Goal: Task Accomplishment & Management: Complete application form

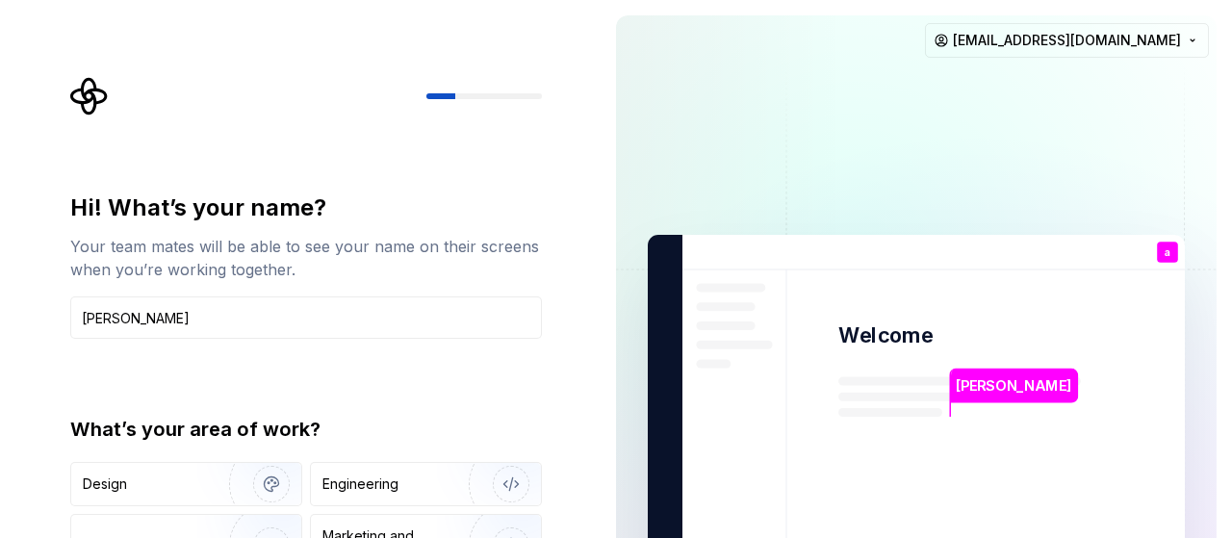
type input "[PERSON_NAME]"
click at [116, 351] on div "Hi! What’s your name? Your team mates will be able to see your name on their sc…" at bounding box center [306, 411] width 472 height 437
click at [234, 484] on img "button" at bounding box center [258, 484] width 123 height 129
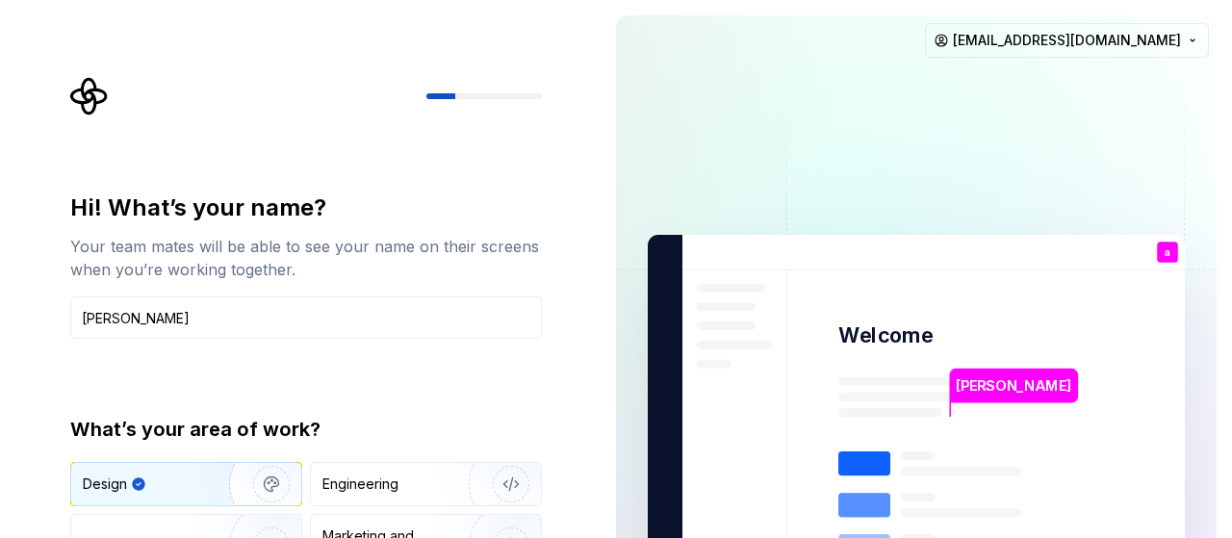
type button "Design"
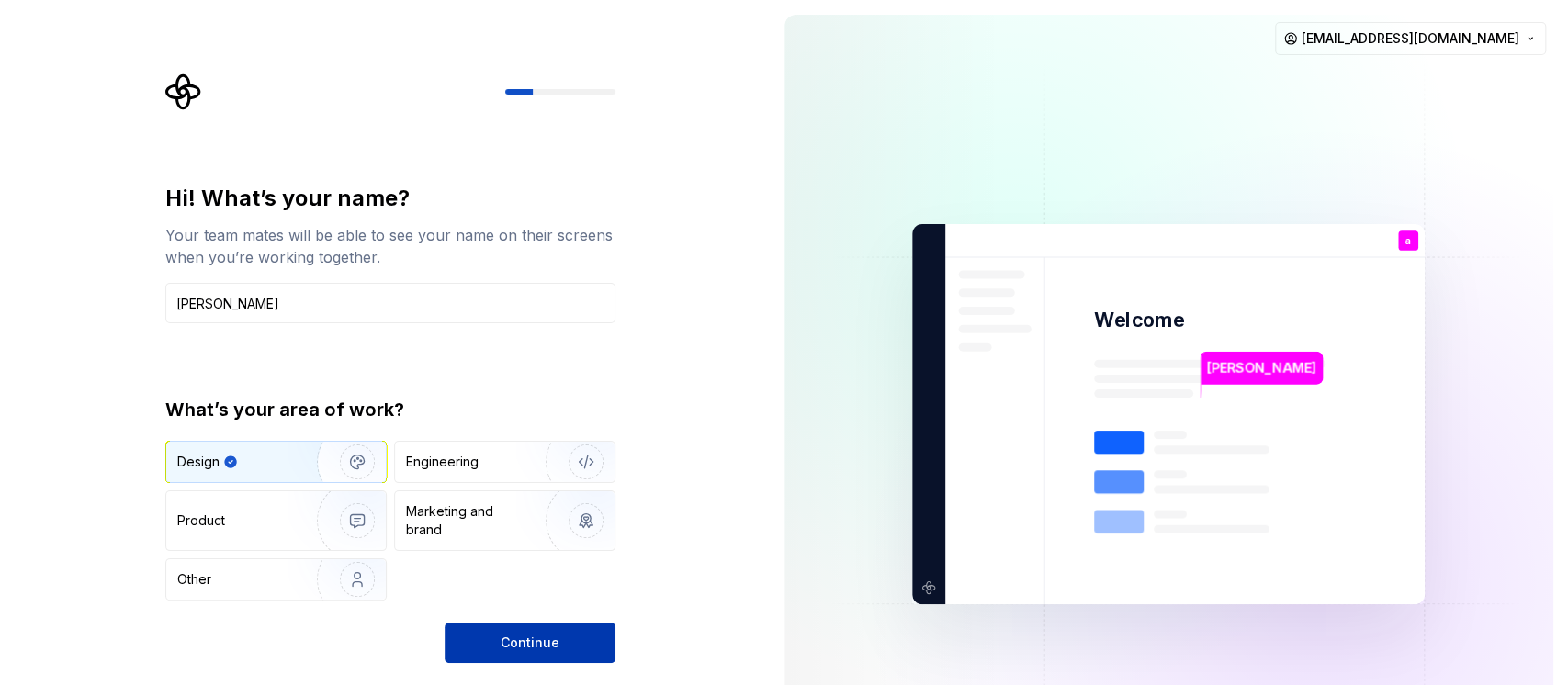
click at [550, 512] on span "Continue" at bounding box center [531, 642] width 59 height 18
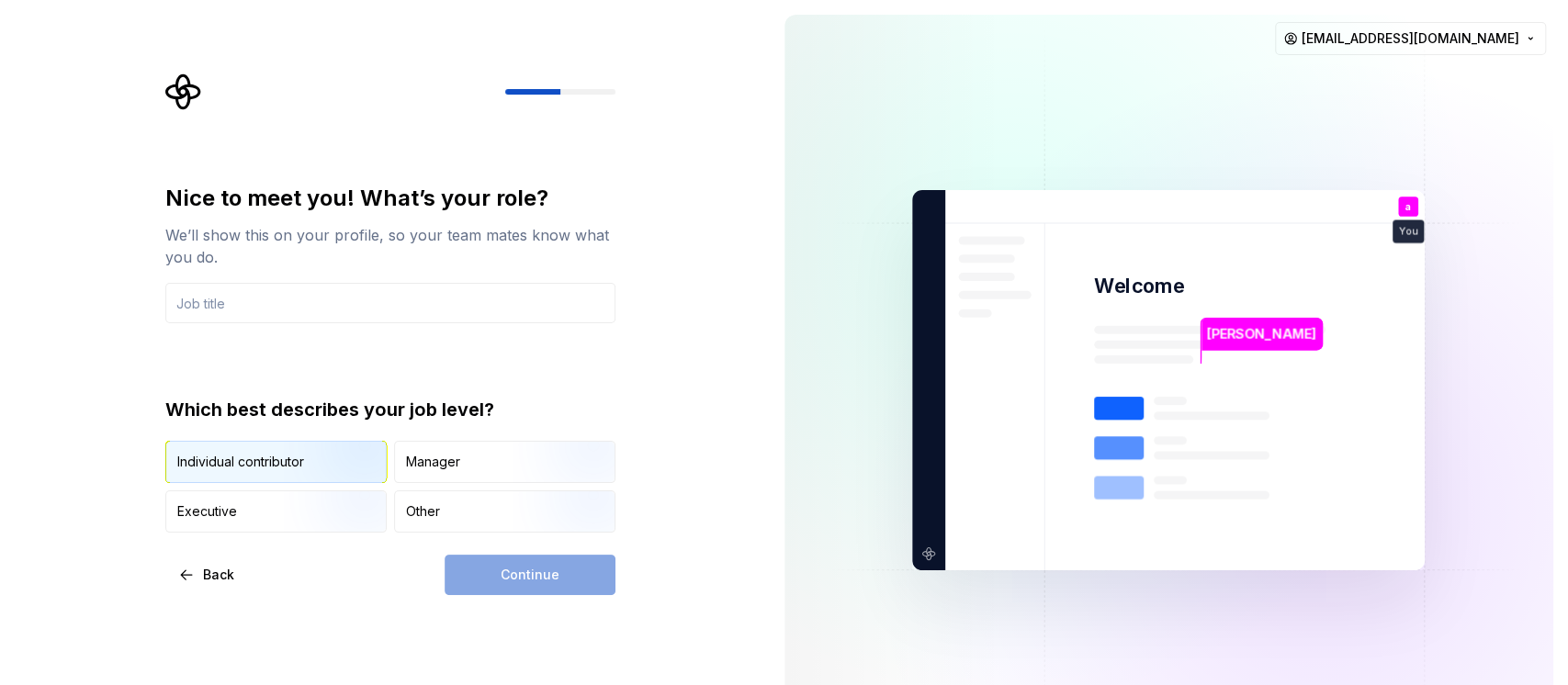
click at [251, 452] on div "Individual contributor" at bounding box center [276, 462] width 220 height 40
click at [529, 464] on img "button" at bounding box center [570, 485] width 117 height 123
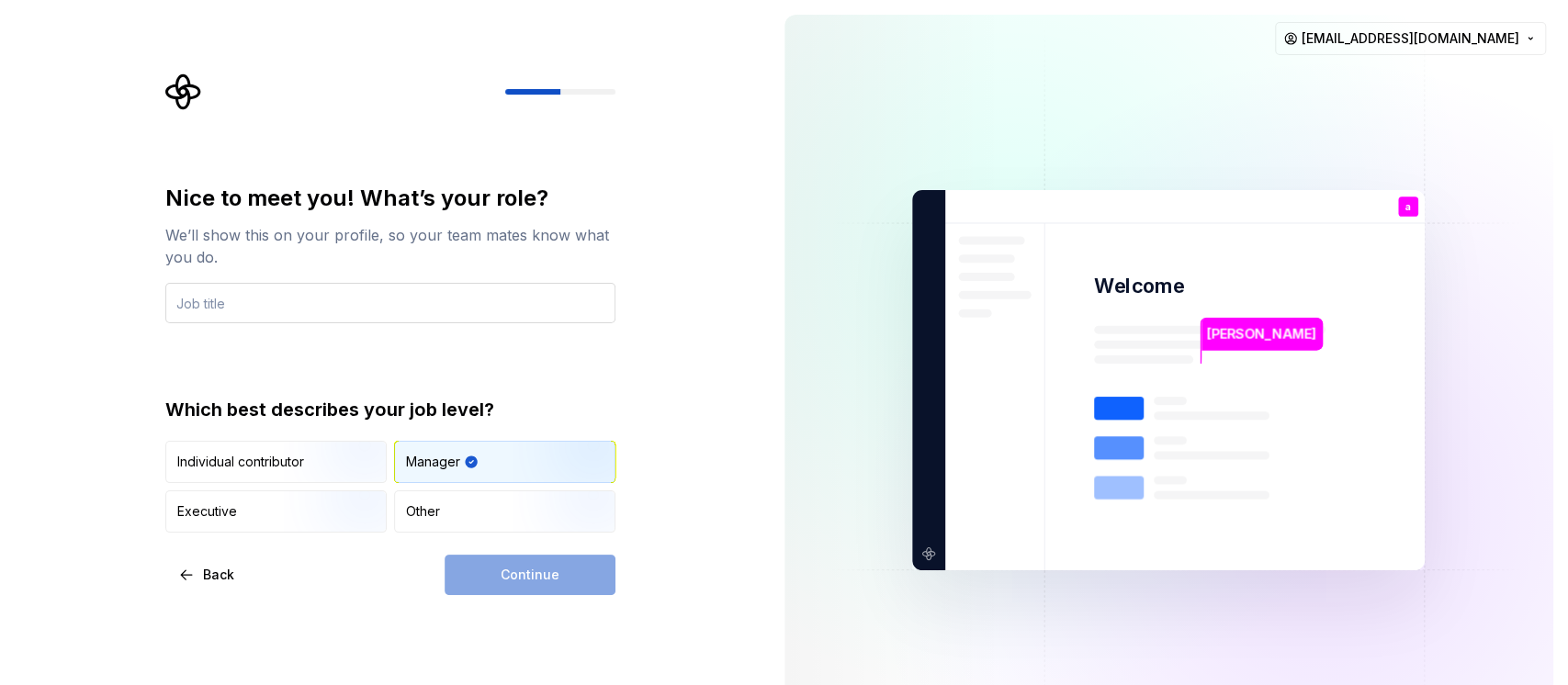
click at [370, 308] on input "text" at bounding box center [390, 302] width 450 height 40
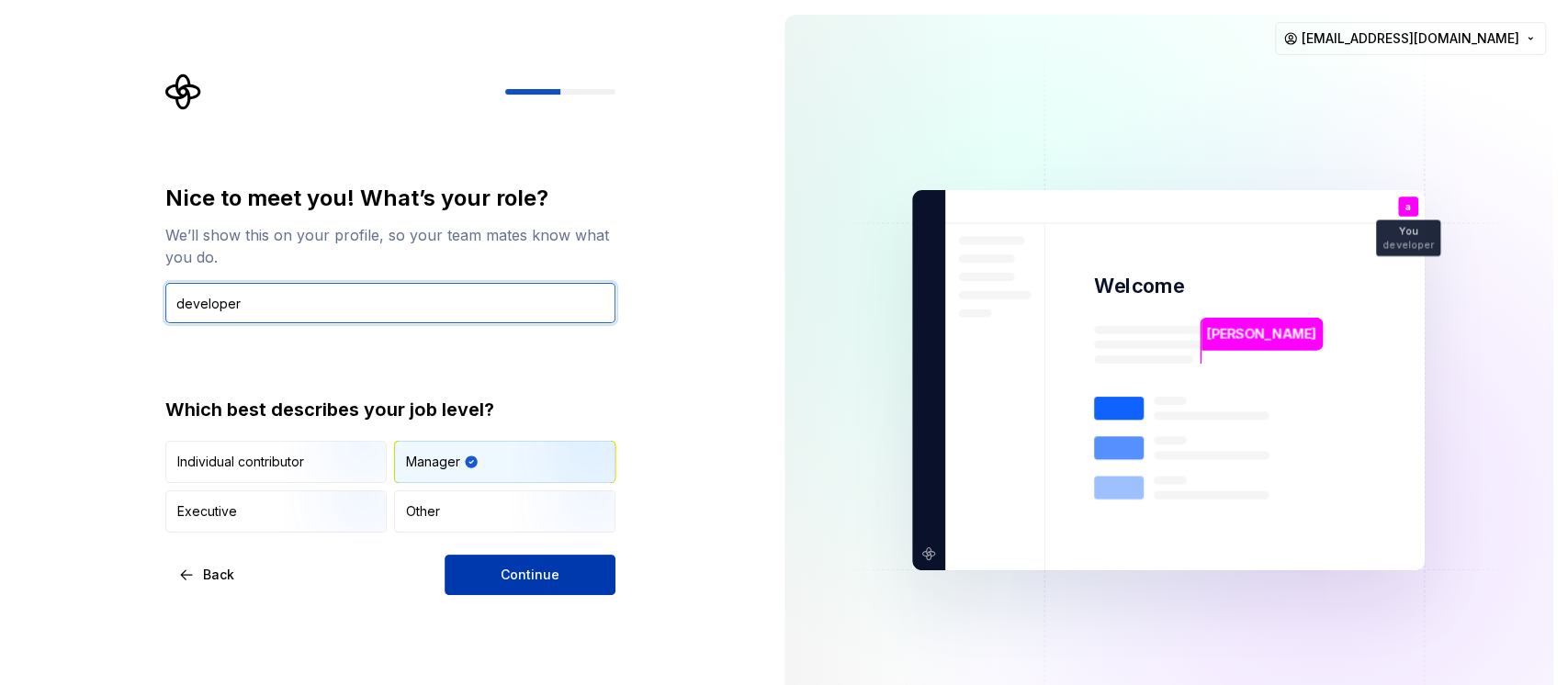
type input "developer"
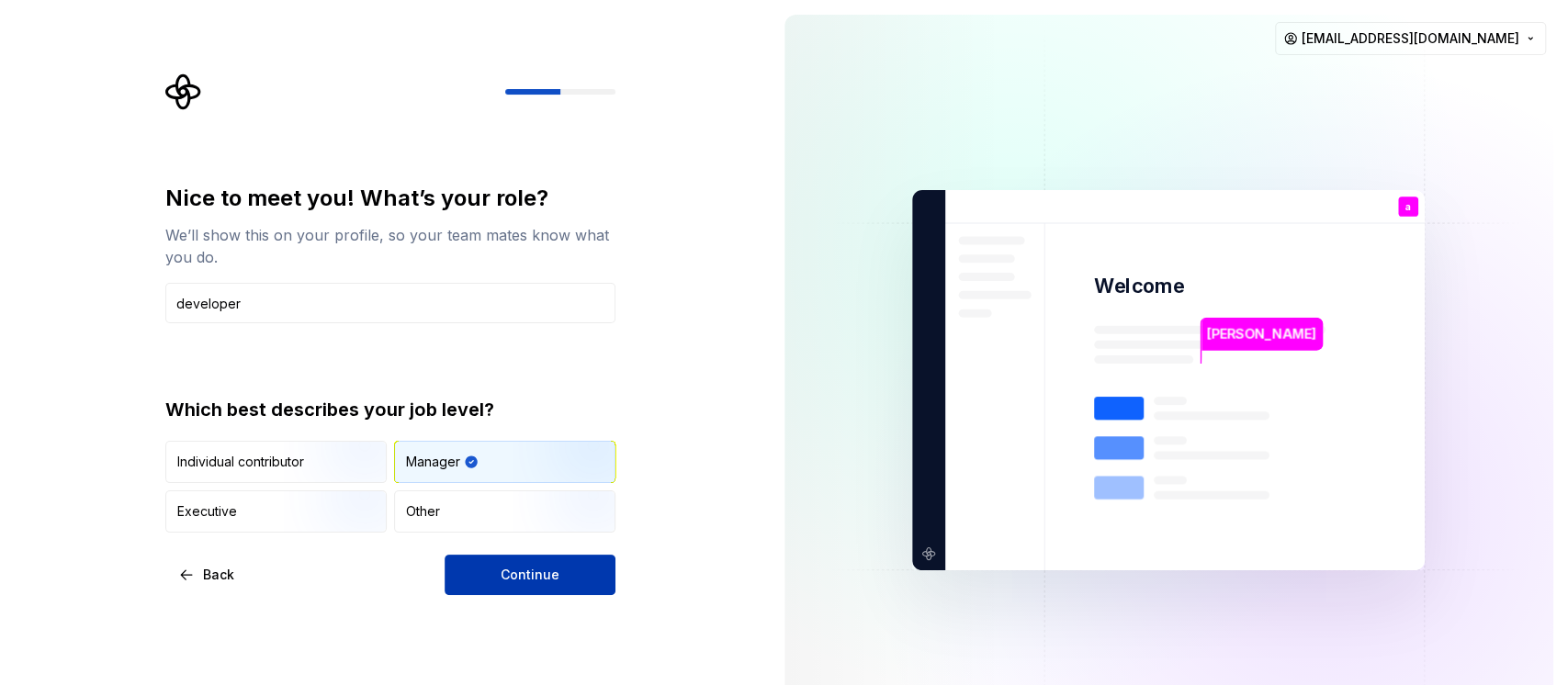
click at [562, 512] on button "Continue" at bounding box center [530, 574] width 171 height 40
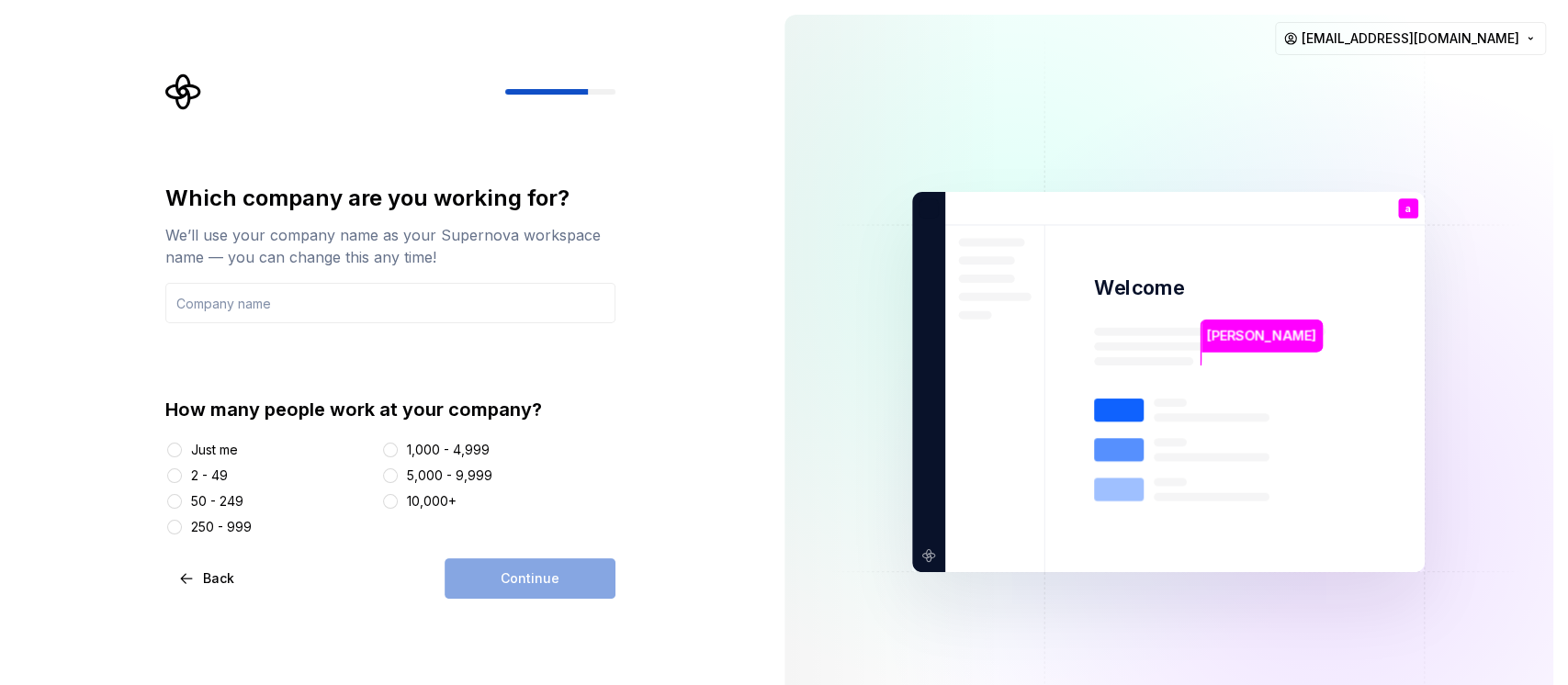
click at [394, 445] on div at bounding box center [390, 449] width 18 height 18
click at [394, 447] on button "1,000 - 4,999" at bounding box center [389, 449] width 14 height 14
click at [316, 303] on input "text" at bounding box center [390, 302] width 450 height 40
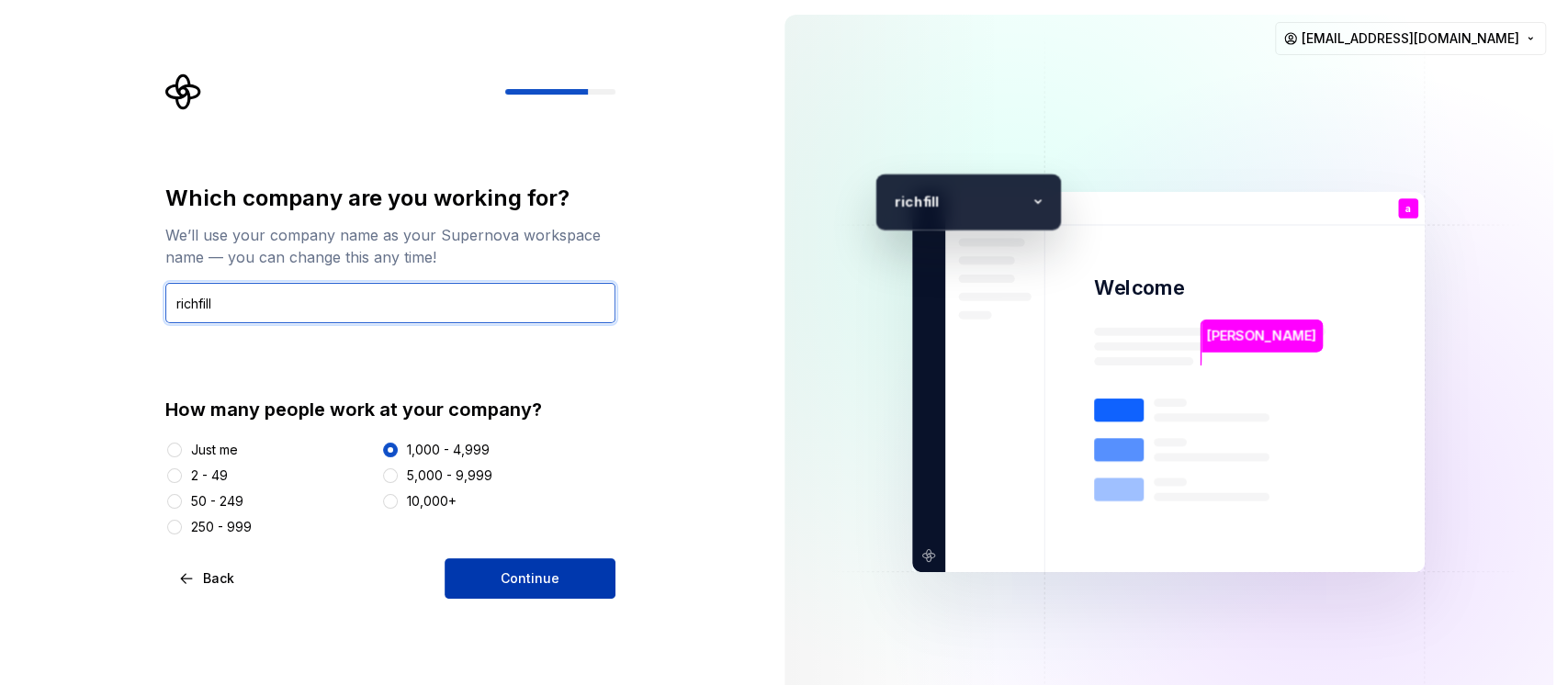
type input "richfill"
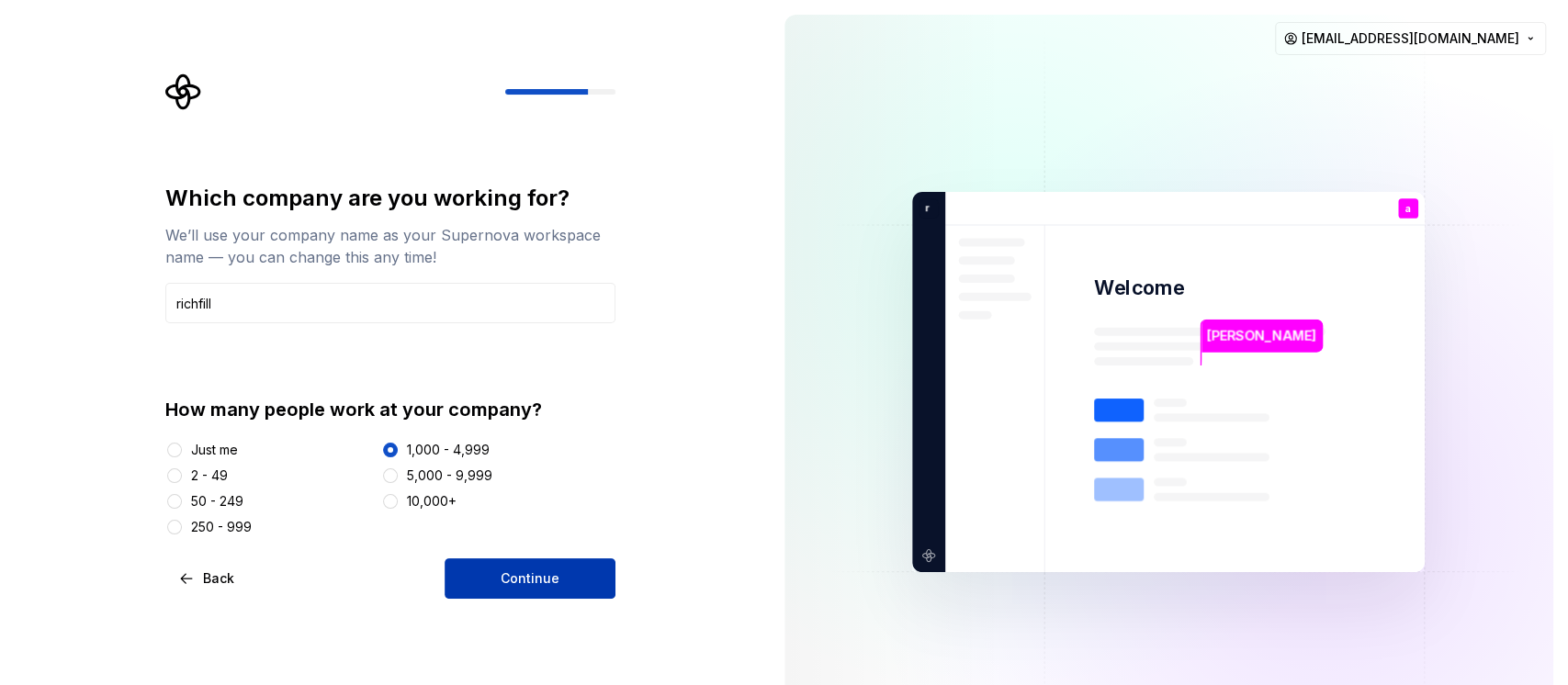
click at [547, 512] on button "Continue" at bounding box center [530, 578] width 171 height 40
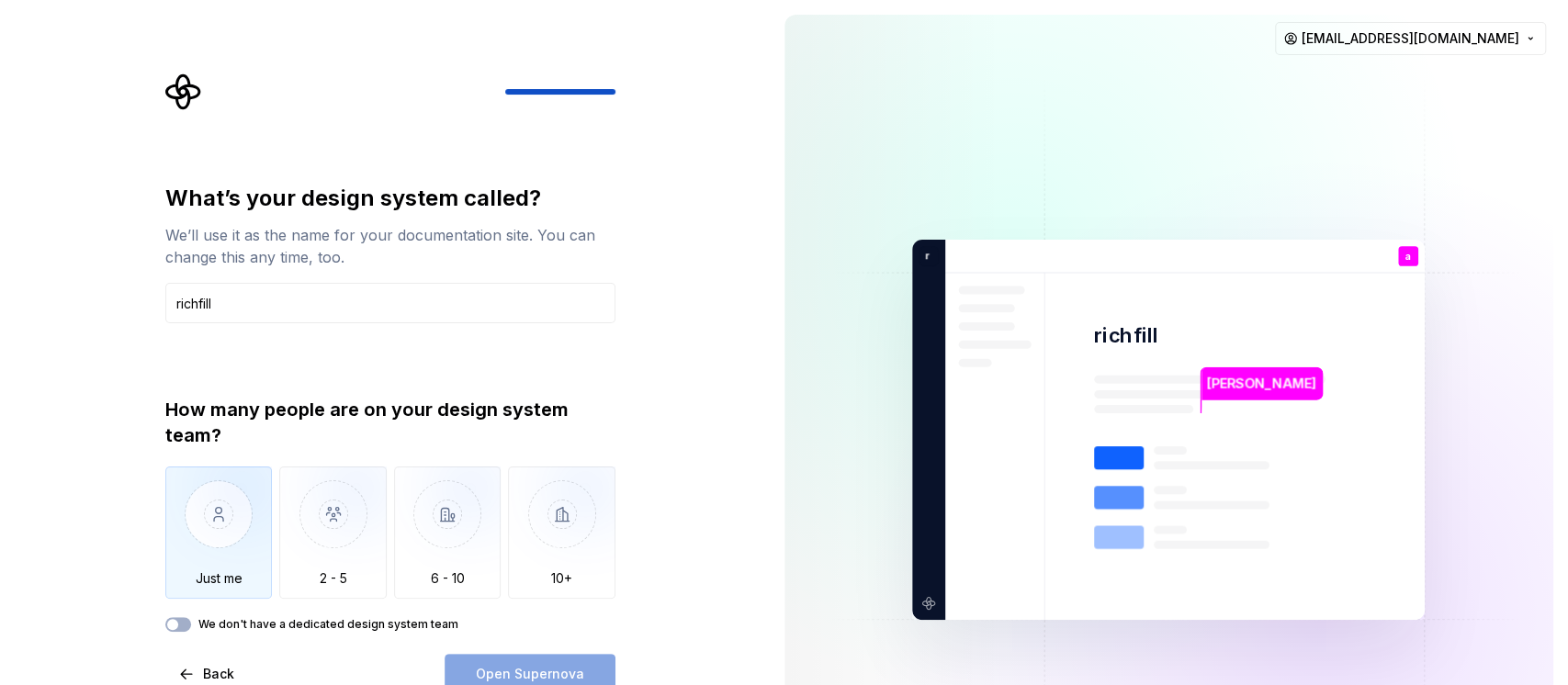
type input "richfill"
click at [240, 496] on img "button" at bounding box center [219, 528] width 108 height 123
click at [517, 512] on button "Open Supernova" at bounding box center [530, 674] width 171 height 40
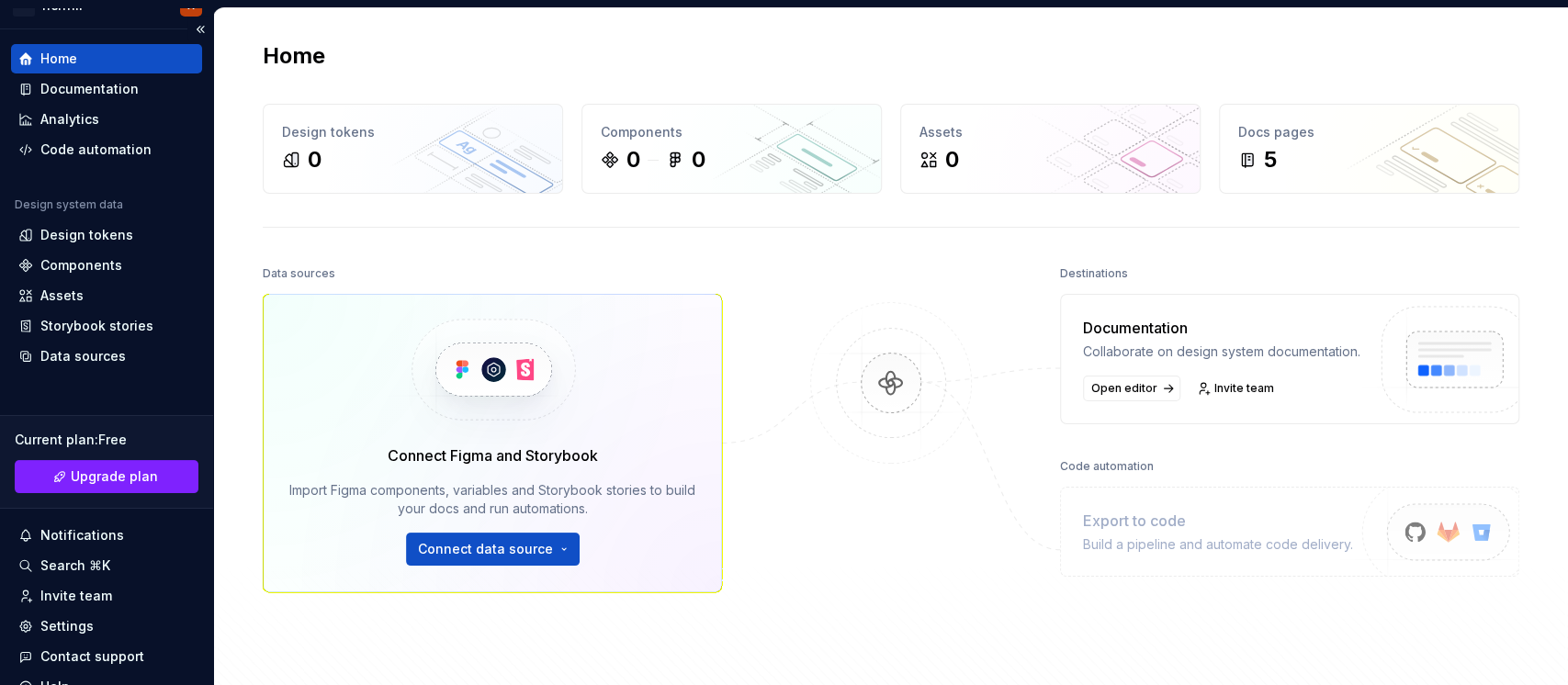
scroll to position [106, 0]
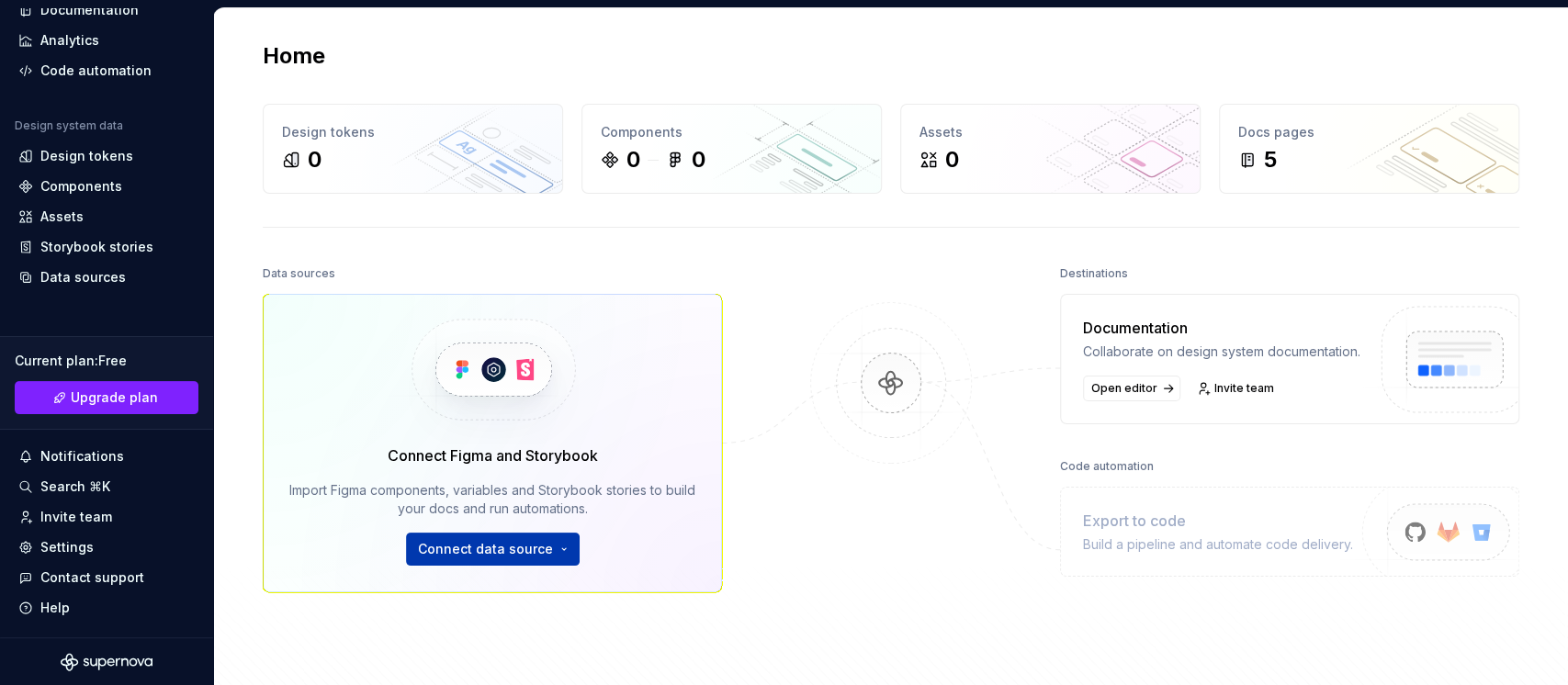
click at [544, 512] on html "R richfill A Home Documentation Analytics Code automation Design system data De…" at bounding box center [784, 342] width 1568 height 685
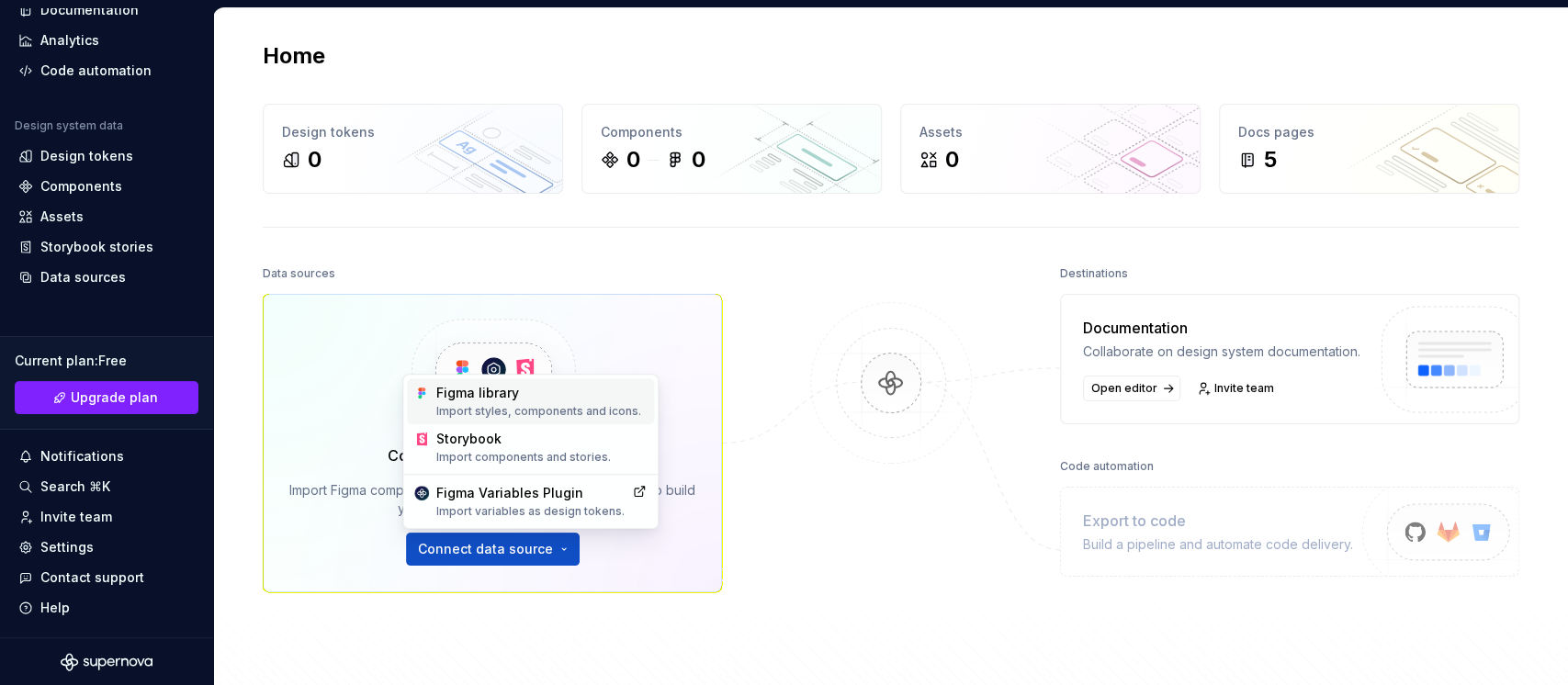
click at [514, 399] on div "Figma library Import styles, components and icons." at bounding box center [541, 401] width 210 height 35
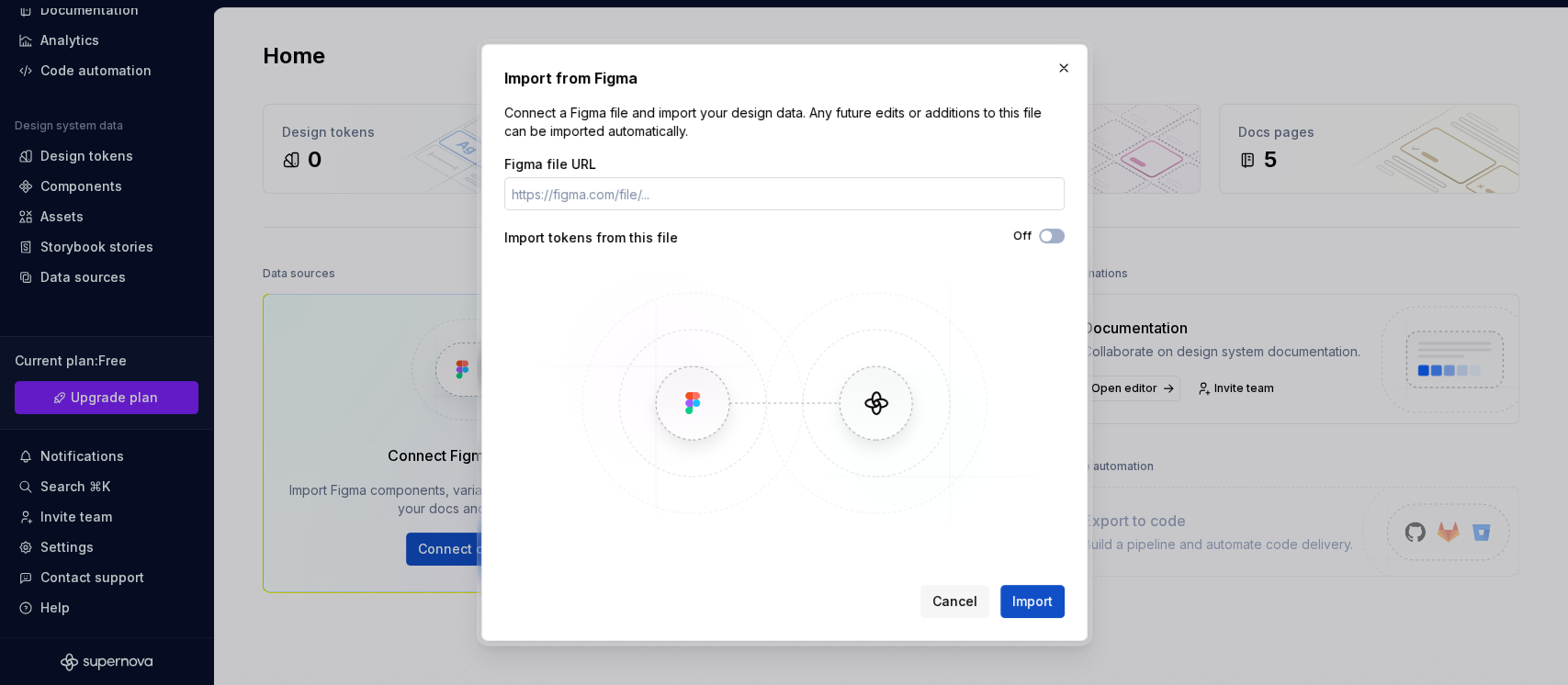
click at [637, 200] on input "Figma file URL" at bounding box center [784, 194] width 560 height 33
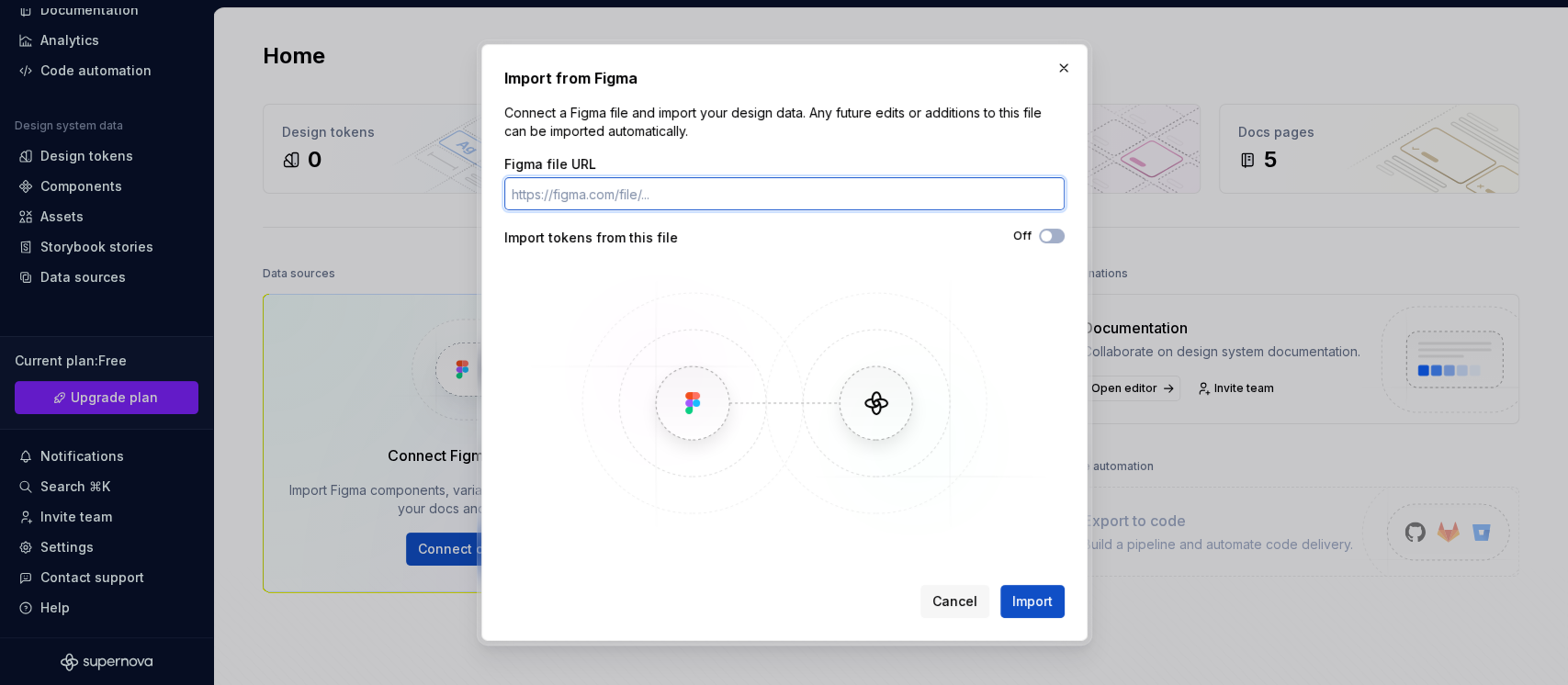
paste input "[URL][DOMAIN_NAME]"
type input "[URL][DOMAIN_NAME]"
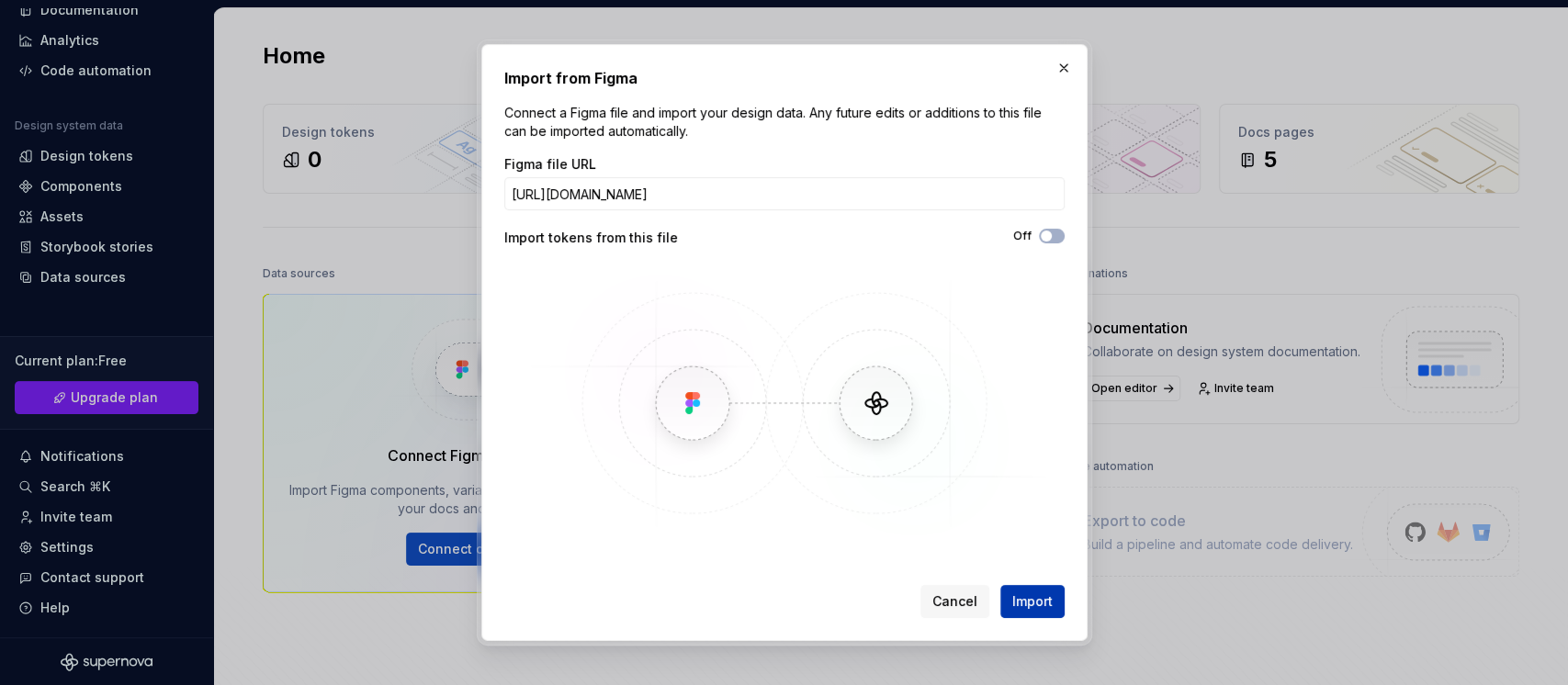
click at [1038, 512] on span "Import" at bounding box center [1033, 601] width 40 height 18
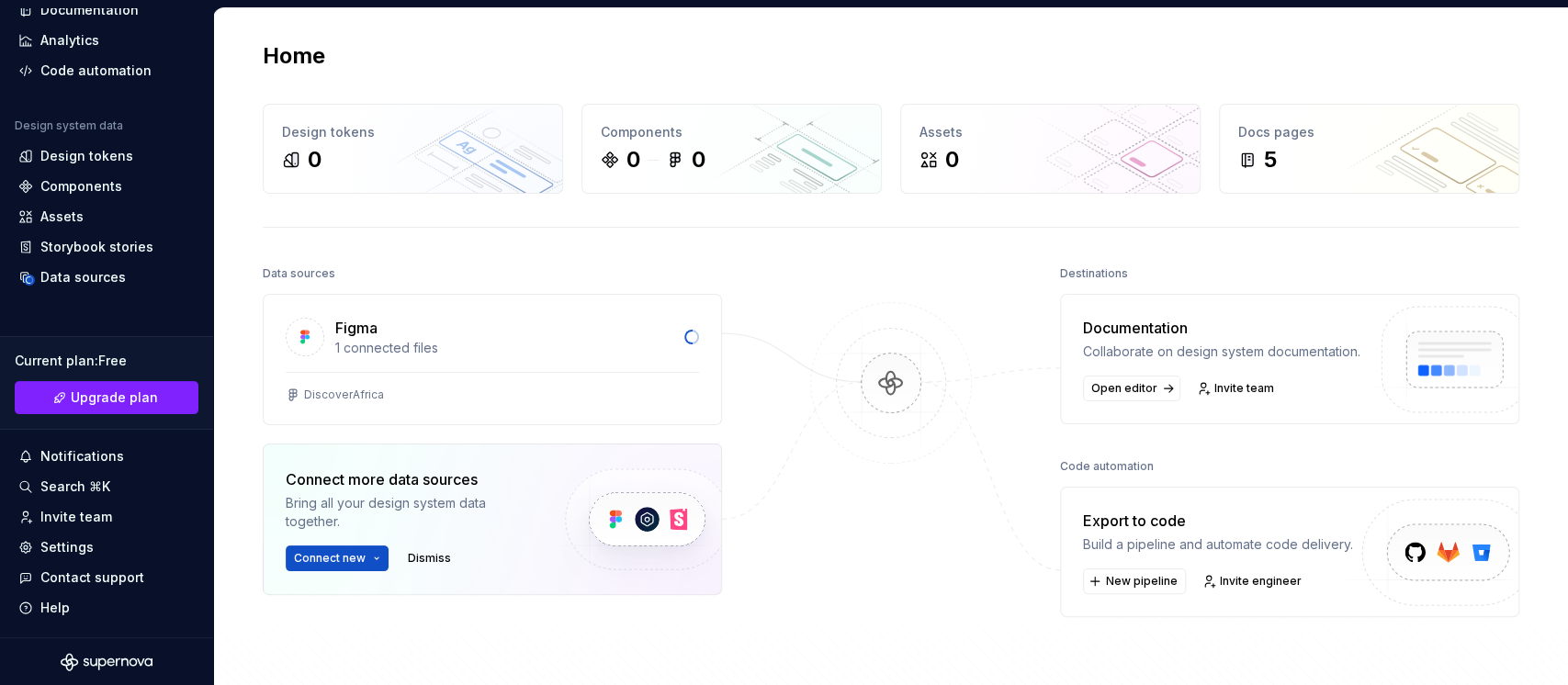
scroll to position [0, 0]
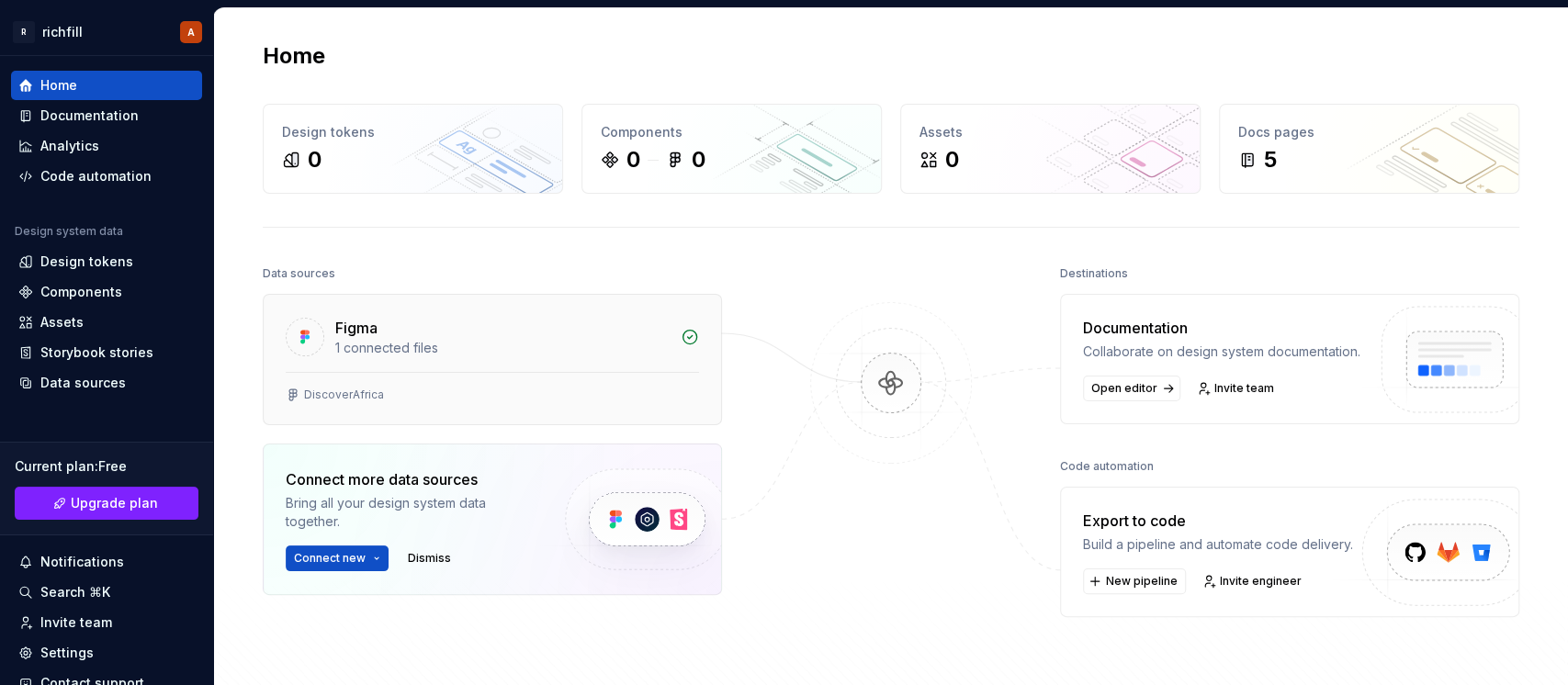
click at [560, 335] on div "Figma" at bounding box center [502, 327] width 334 height 22
click at [483, 393] on div "DiscoverAfrica" at bounding box center [491, 394] width 413 height 14
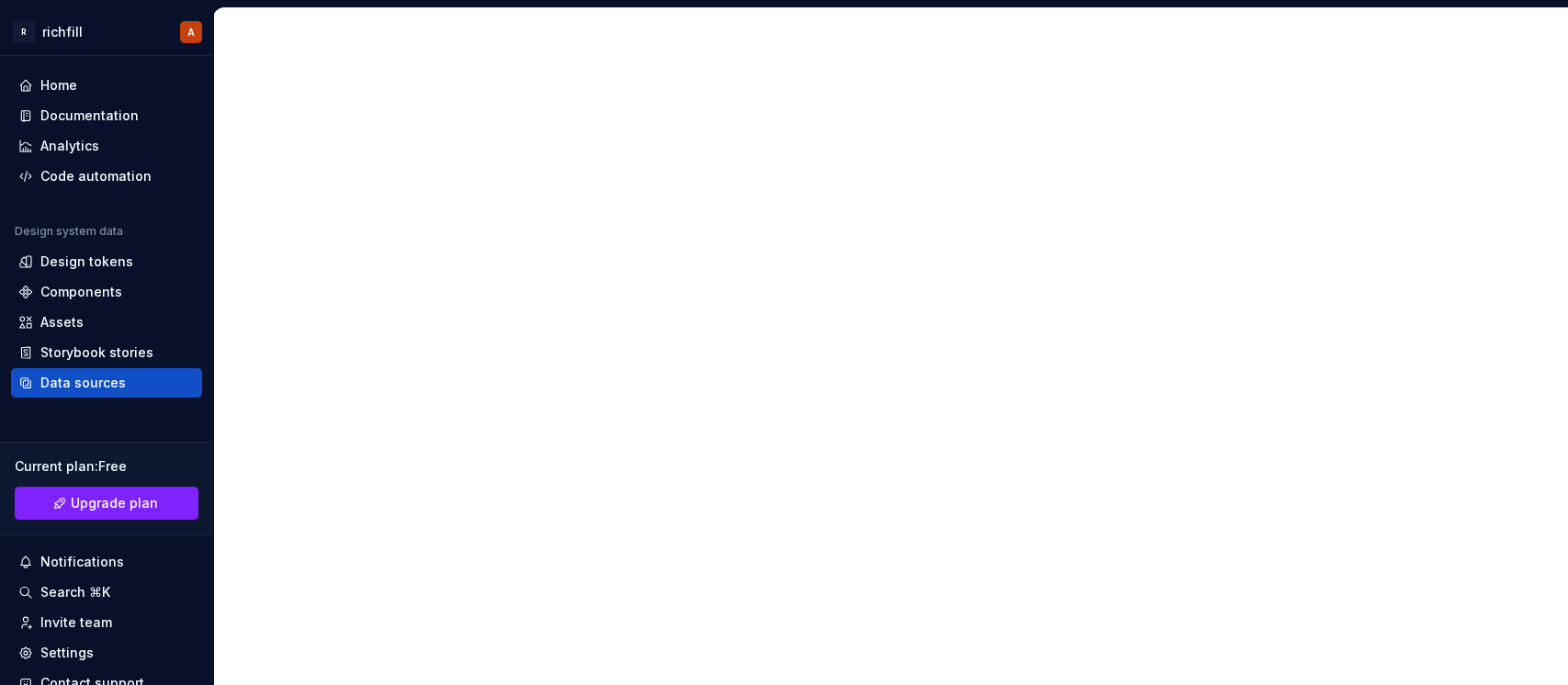
click at [321, 393] on div at bounding box center [890, 346] width 1355 height 677
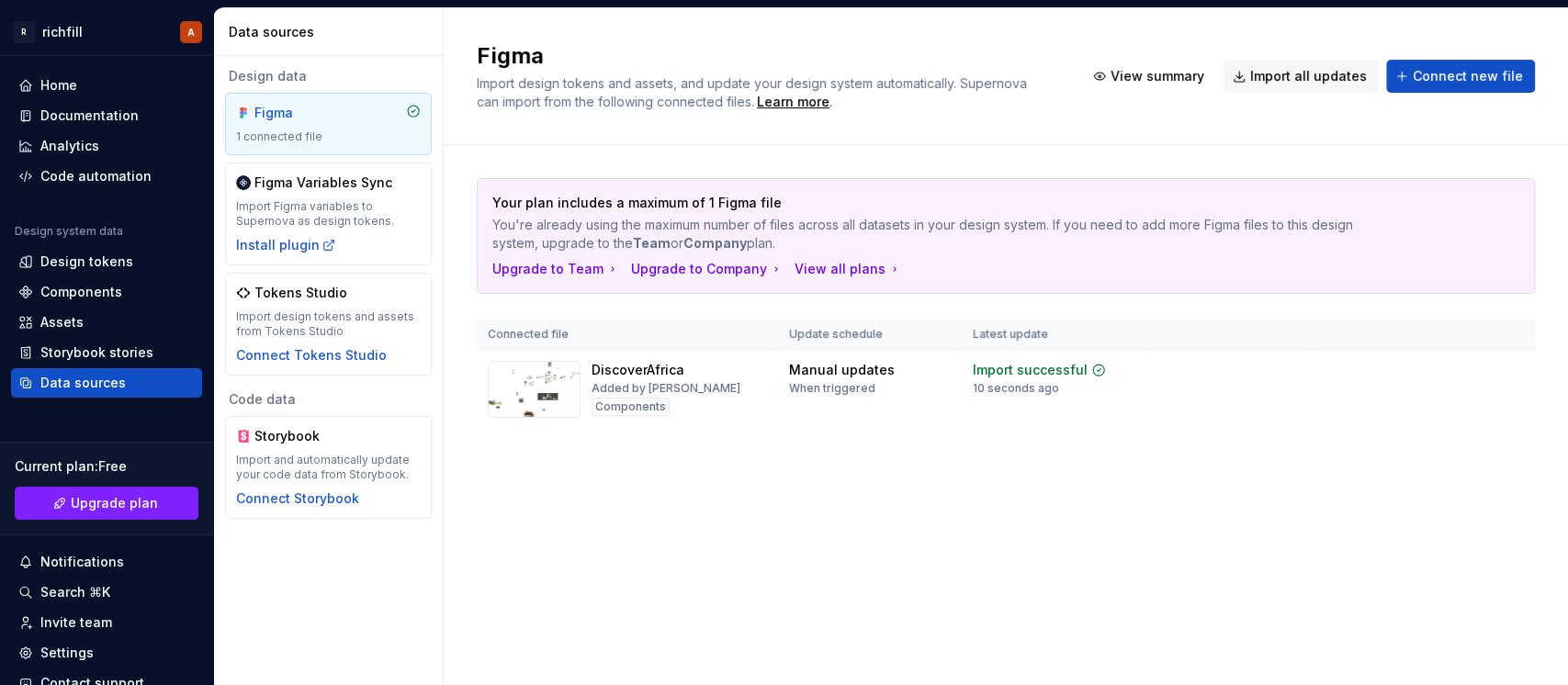
click at [418, 112] on icon at bounding box center [412, 111] width 14 height 14
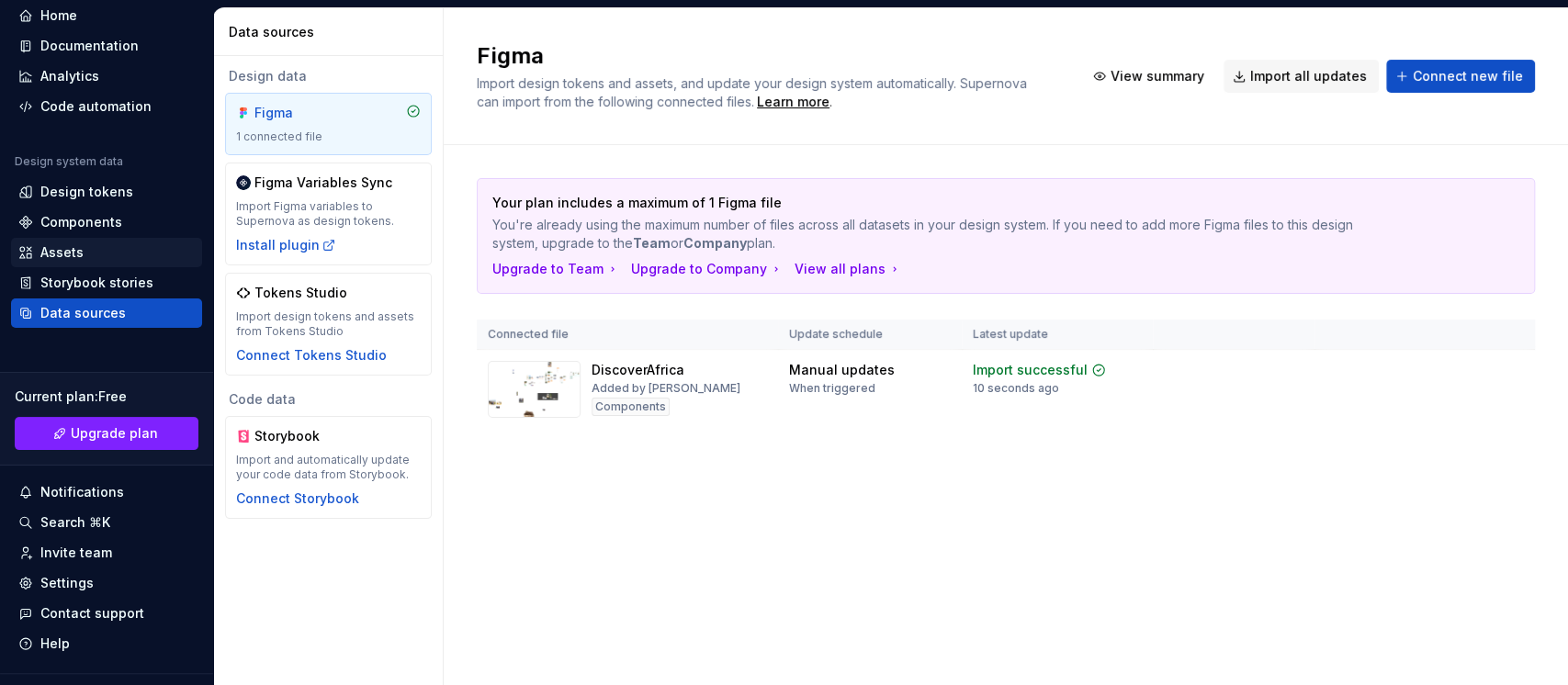
scroll to position [106, 0]
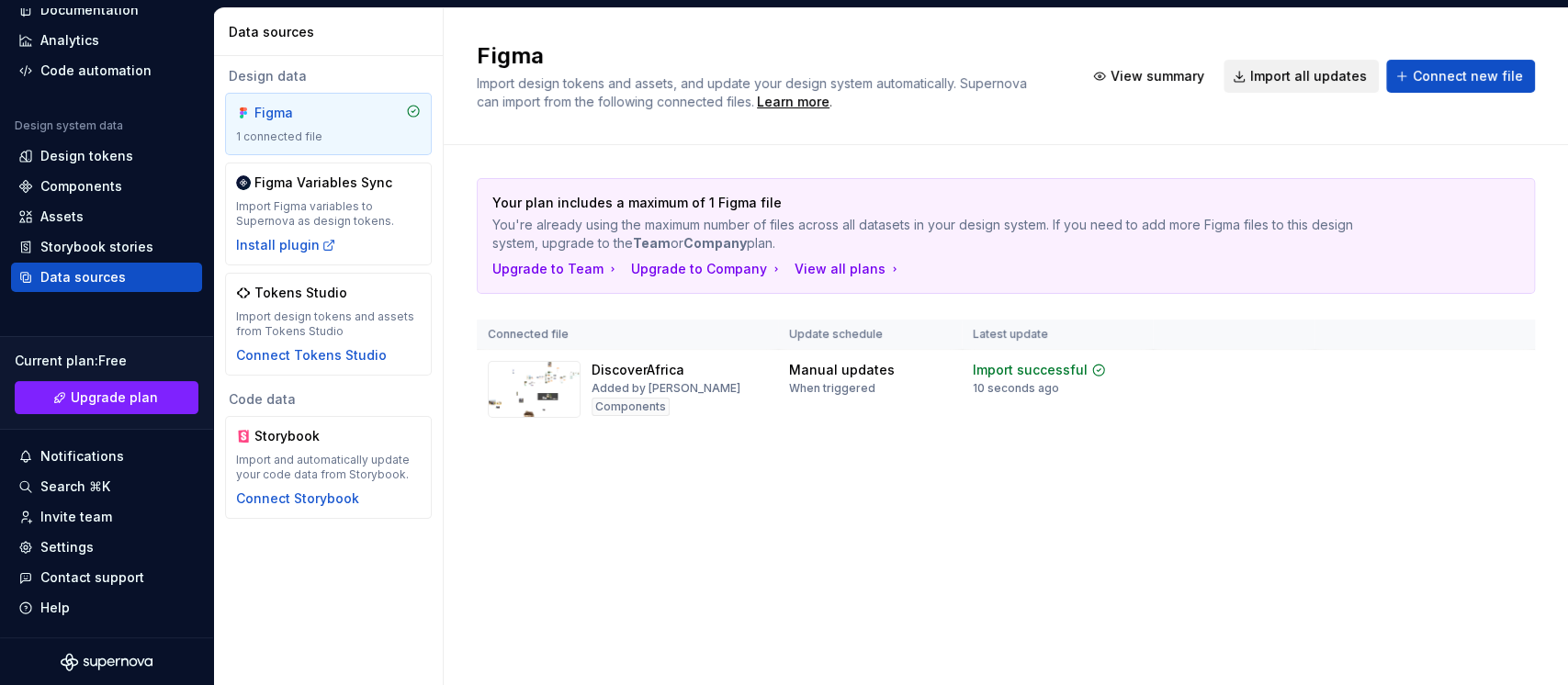
click at [1175, 73] on span "Import all updates" at bounding box center [1308, 75] width 116 height 18
